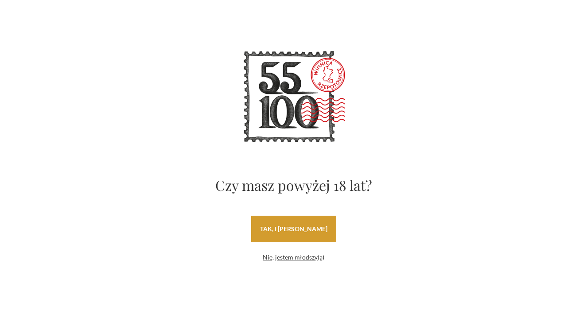
click at [281, 231] on link "tak, i uwielbiam wino" at bounding box center [293, 229] width 85 height 27
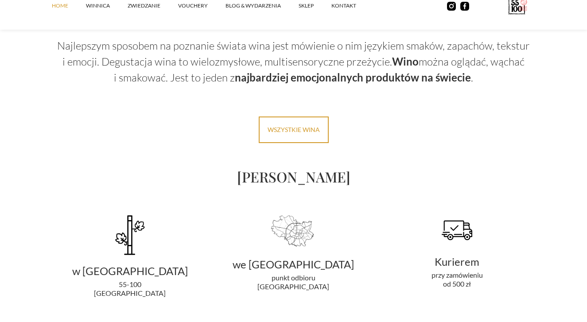
scroll to position [1608, 0]
click at [289, 133] on link "Wszystkie wina" at bounding box center [294, 129] width 70 height 27
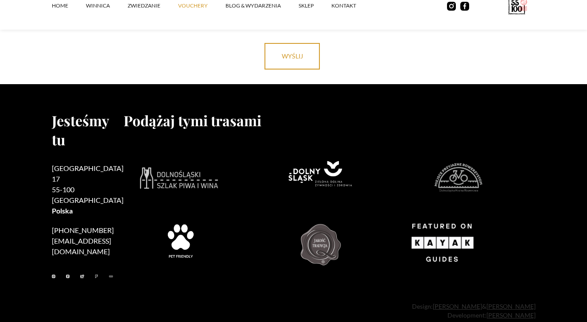
scroll to position [1994, 0]
